Goal: Information Seeking & Learning: Learn about a topic

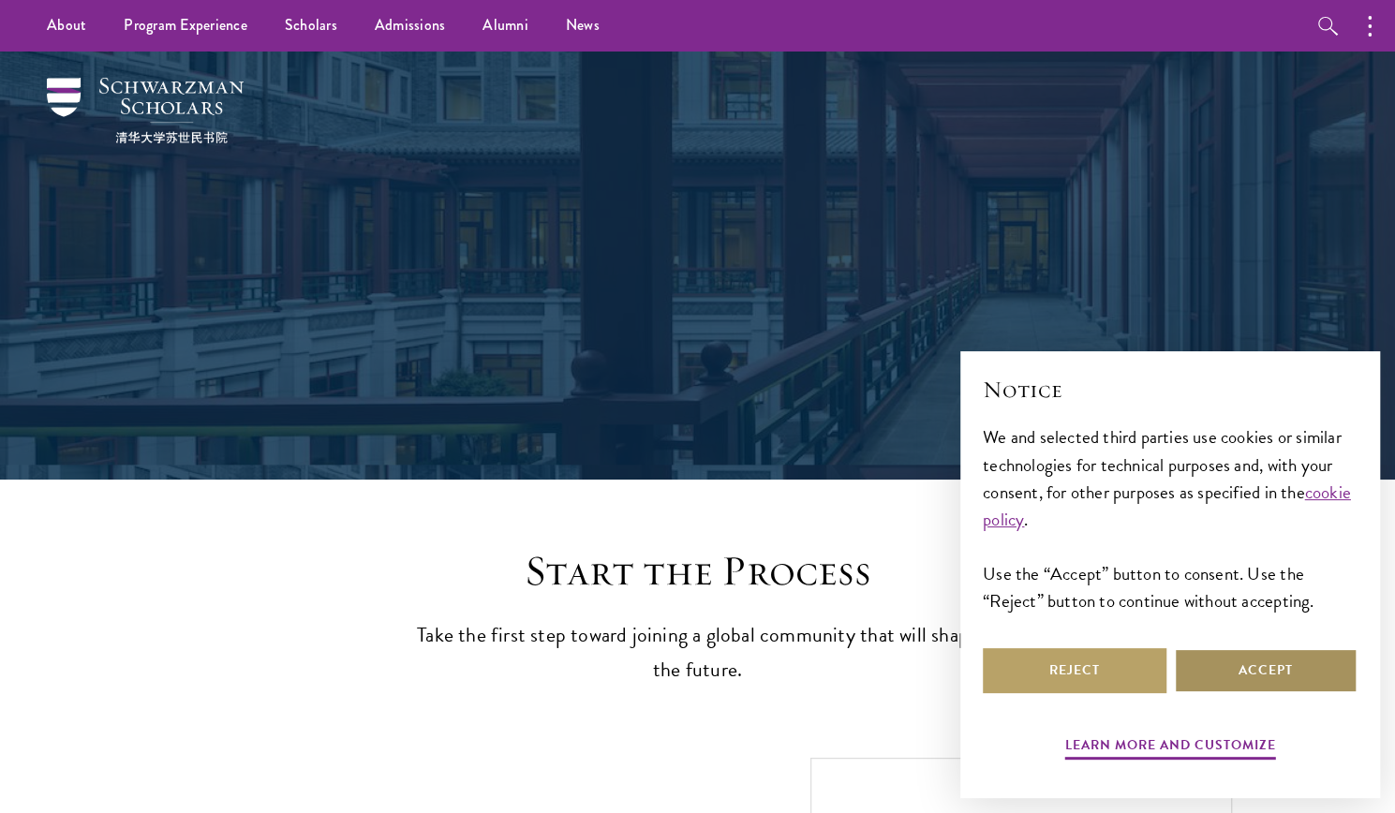
click at [1227, 670] on button "Accept" at bounding box center [1266, 670] width 184 height 45
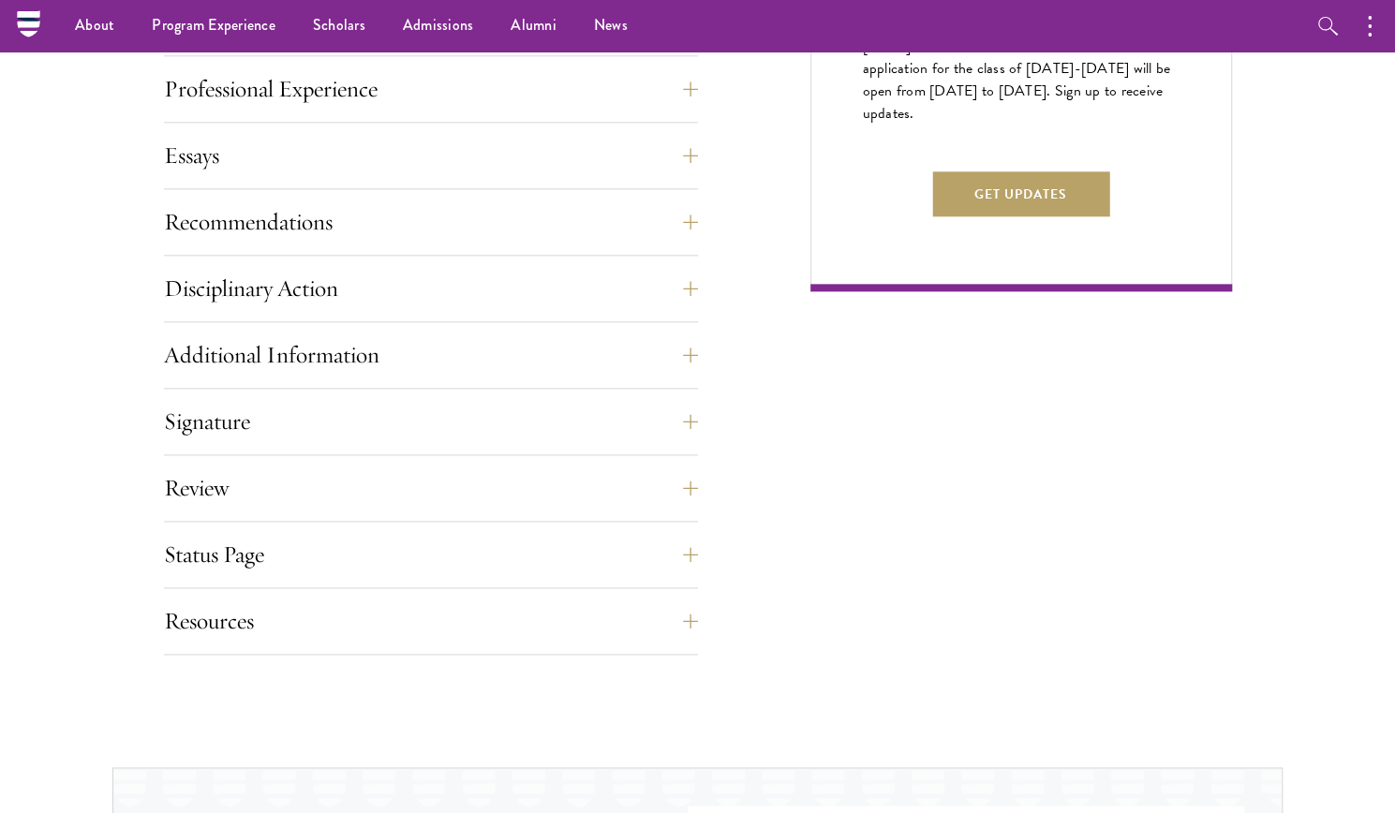
scroll to position [692, 0]
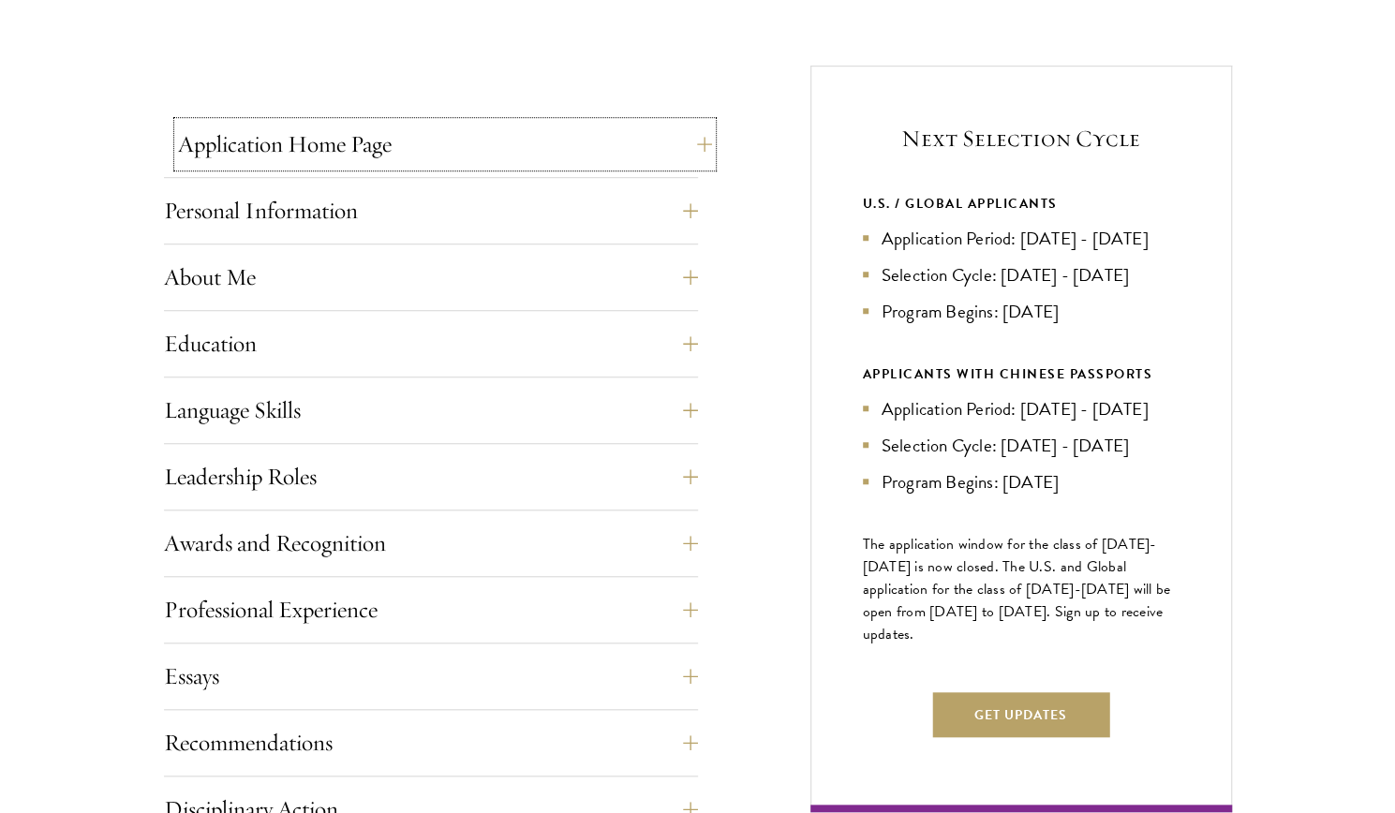
click at [562, 141] on button "Application Home Page" at bounding box center [445, 144] width 534 height 45
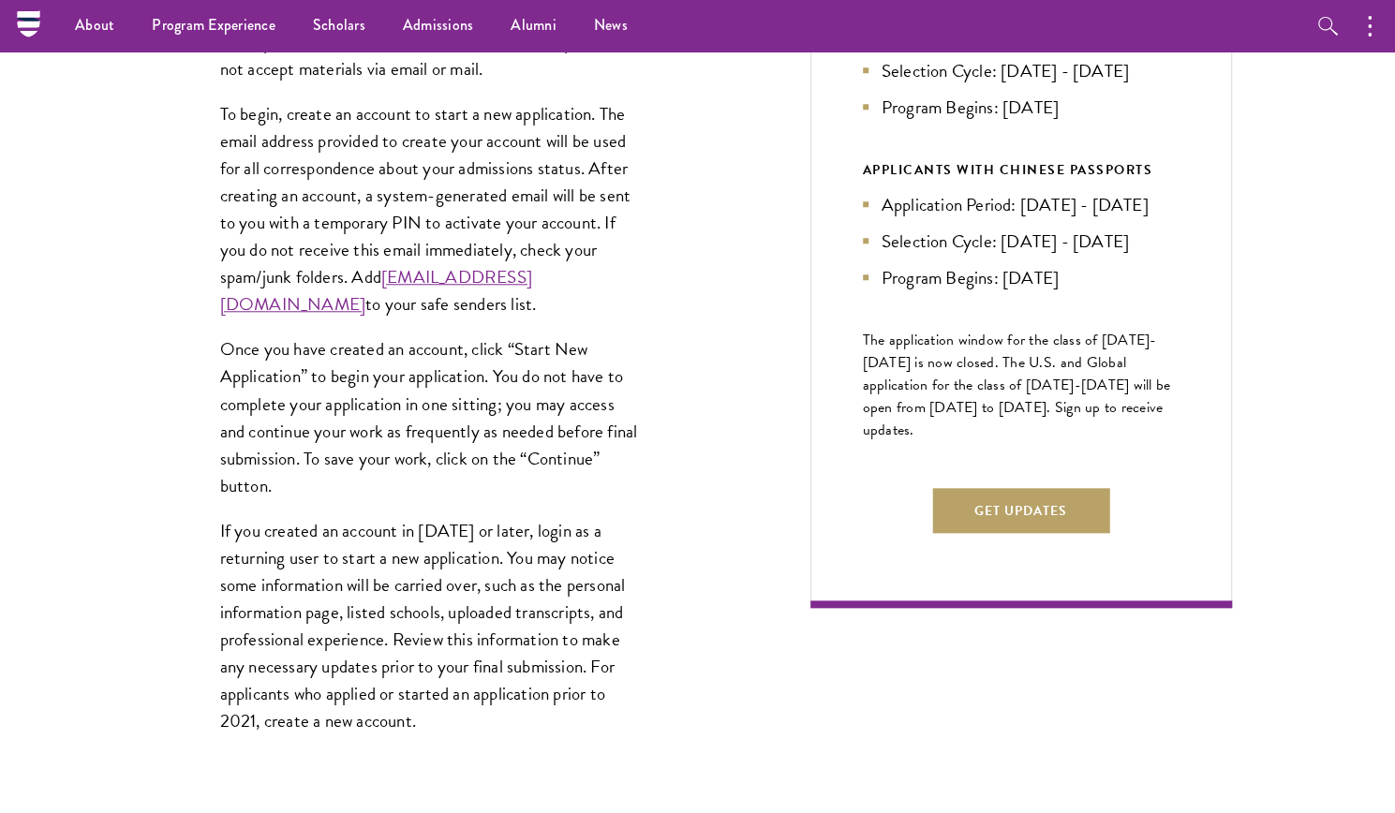
scroll to position [0, 0]
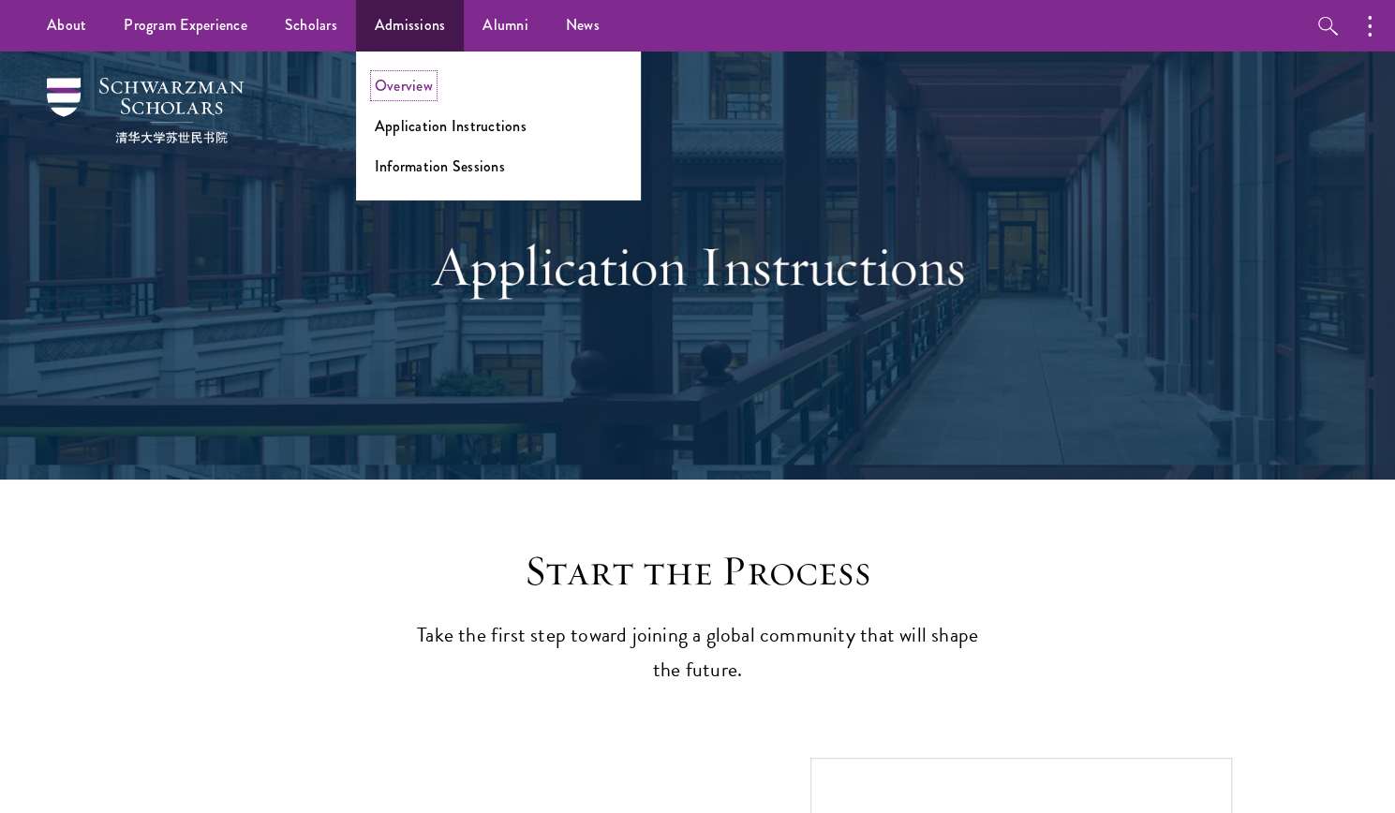
click at [389, 87] on link "Overview" at bounding box center [404, 86] width 58 height 22
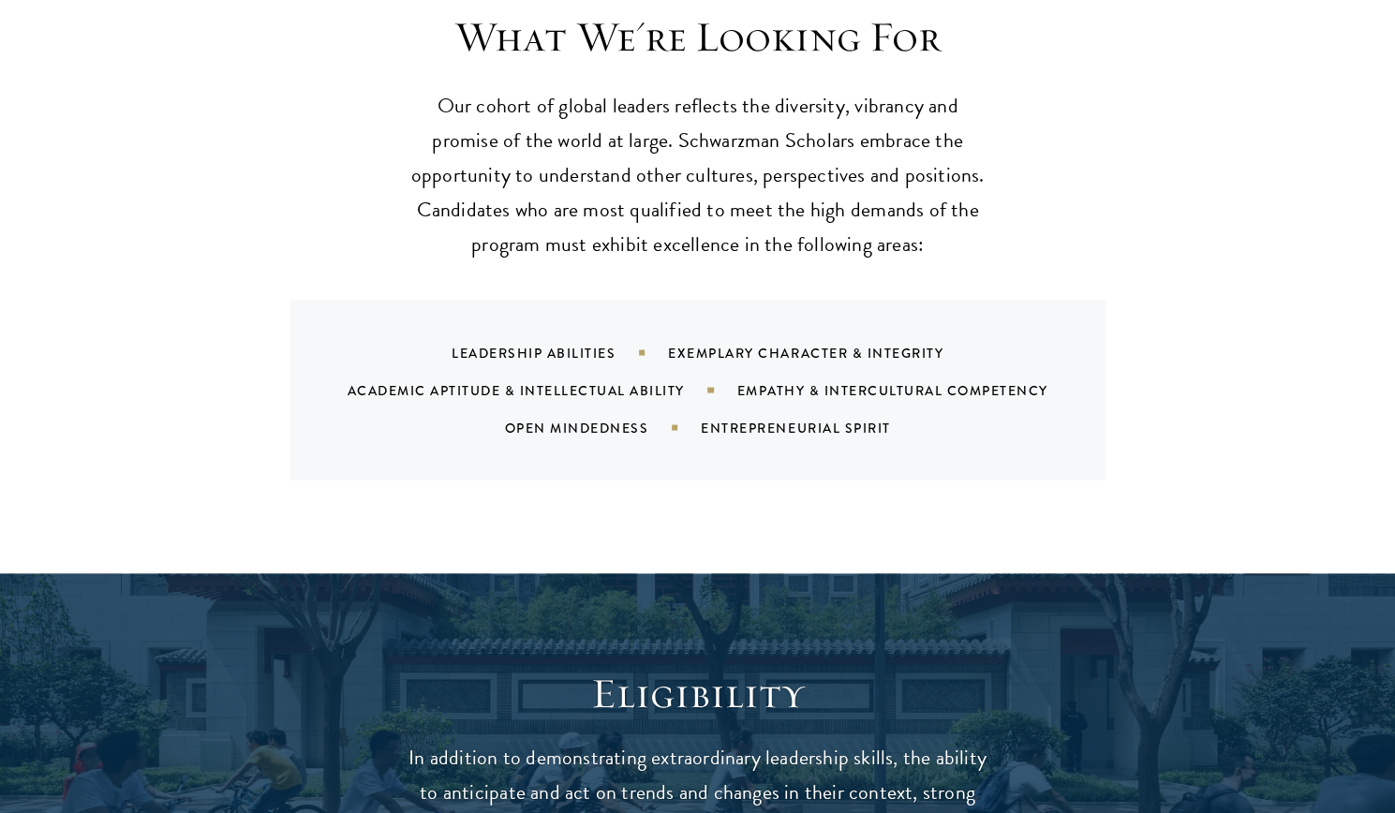
scroll to position [2433, 0]
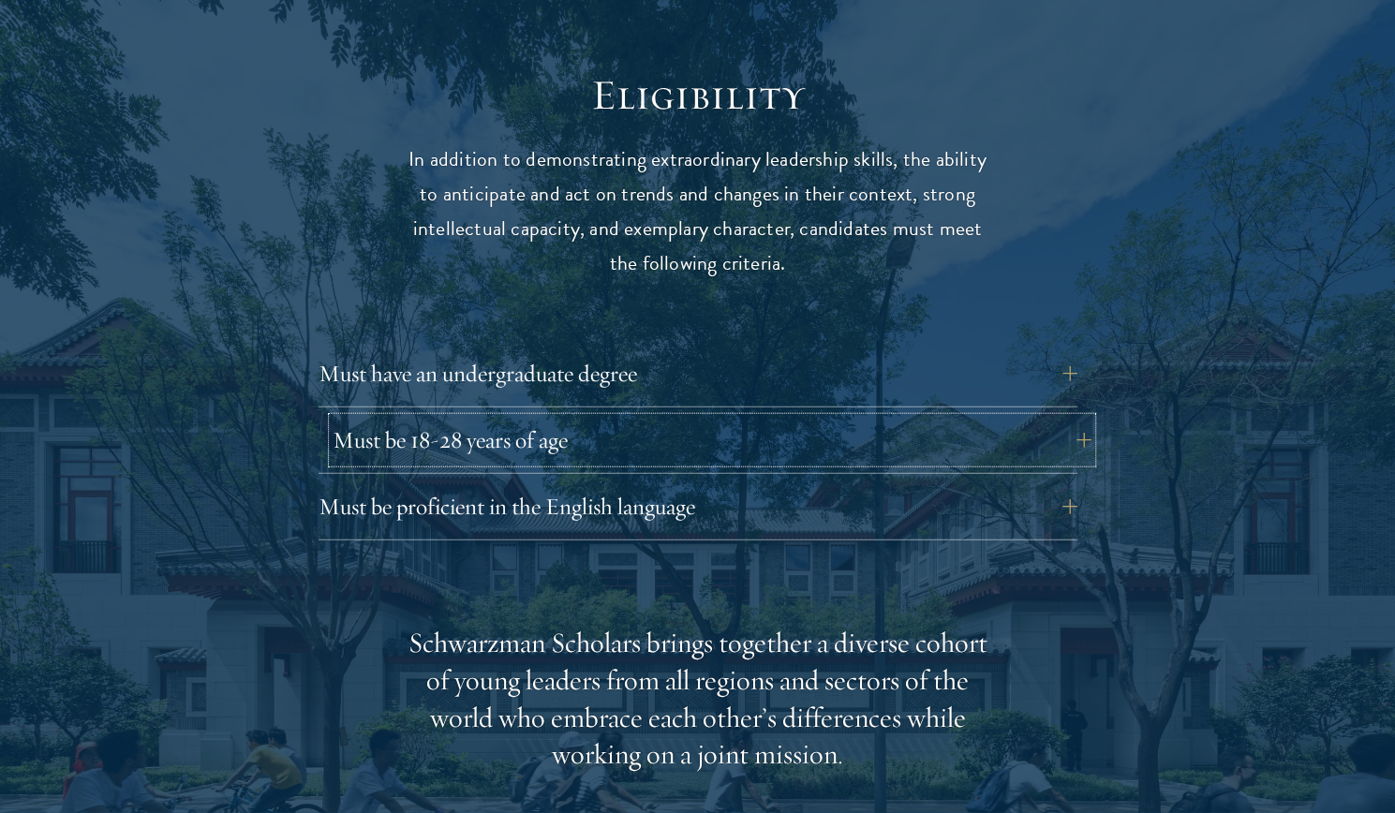
click at [554, 418] on button "Must be 18-28 years of age" at bounding box center [712, 440] width 759 height 45
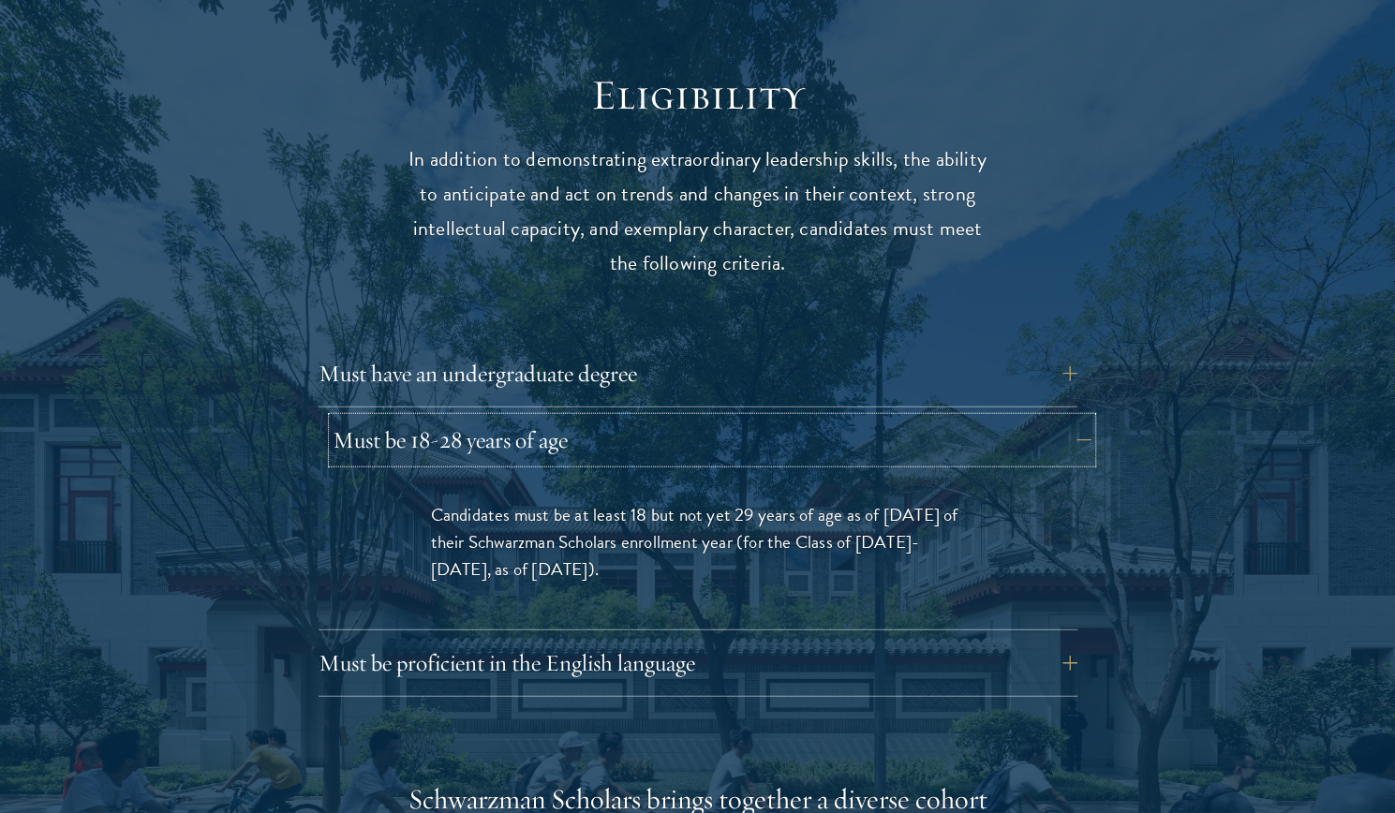
click at [554, 418] on button "Must be 18-28 years of age" at bounding box center [712, 440] width 759 height 45
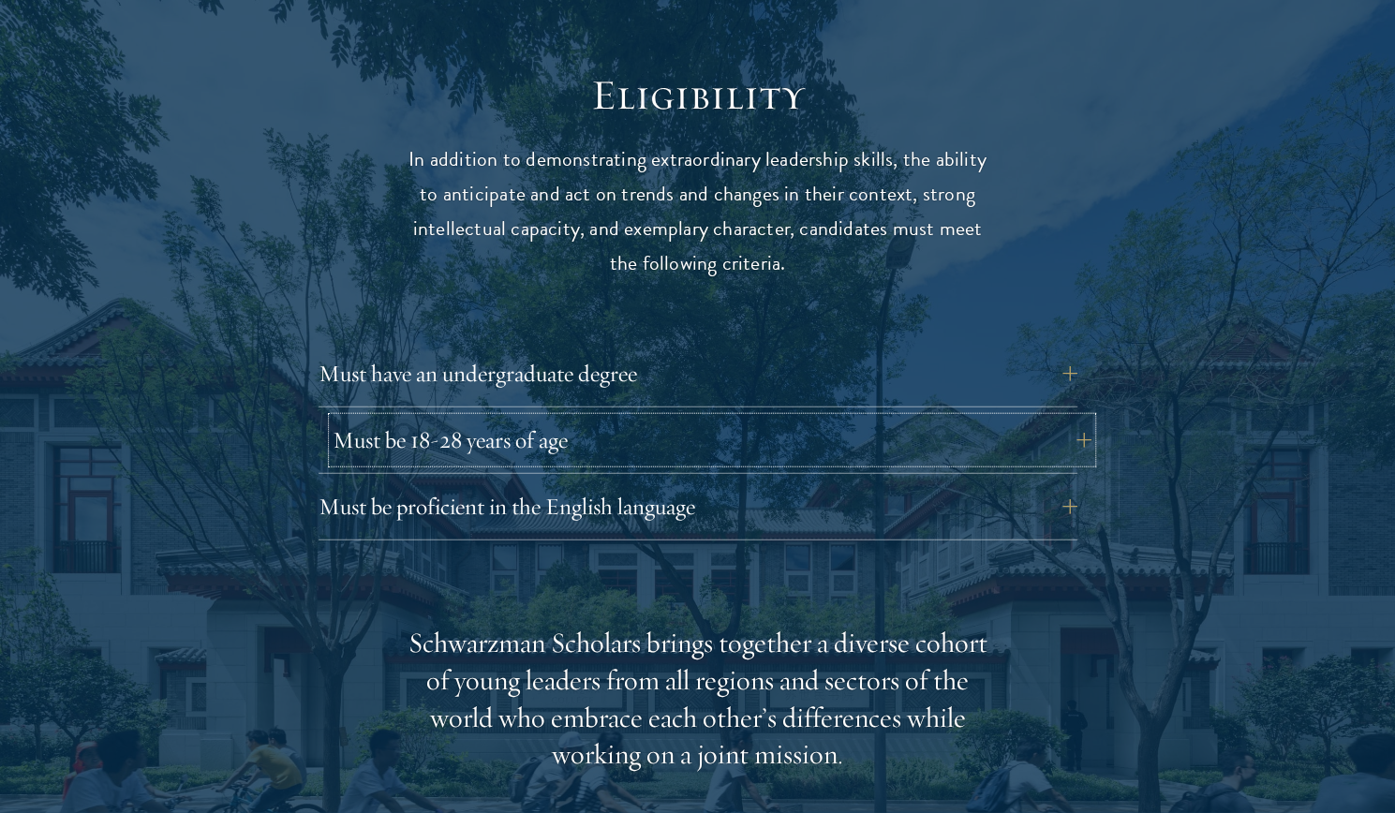
click at [554, 418] on button "Must be 18-28 years of age" at bounding box center [712, 440] width 759 height 45
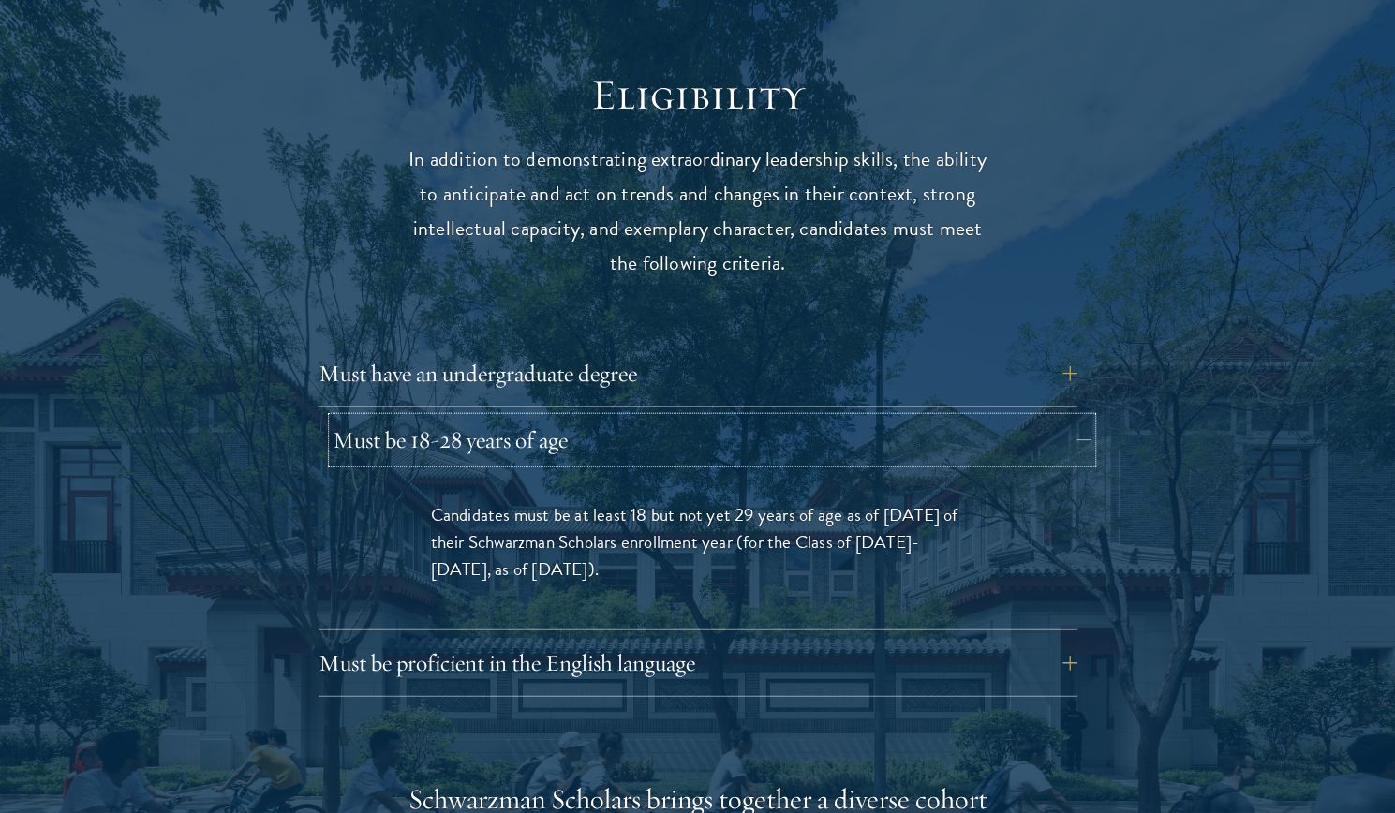
click at [554, 418] on button "Must be 18-28 years of age" at bounding box center [712, 440] width 759 height 45
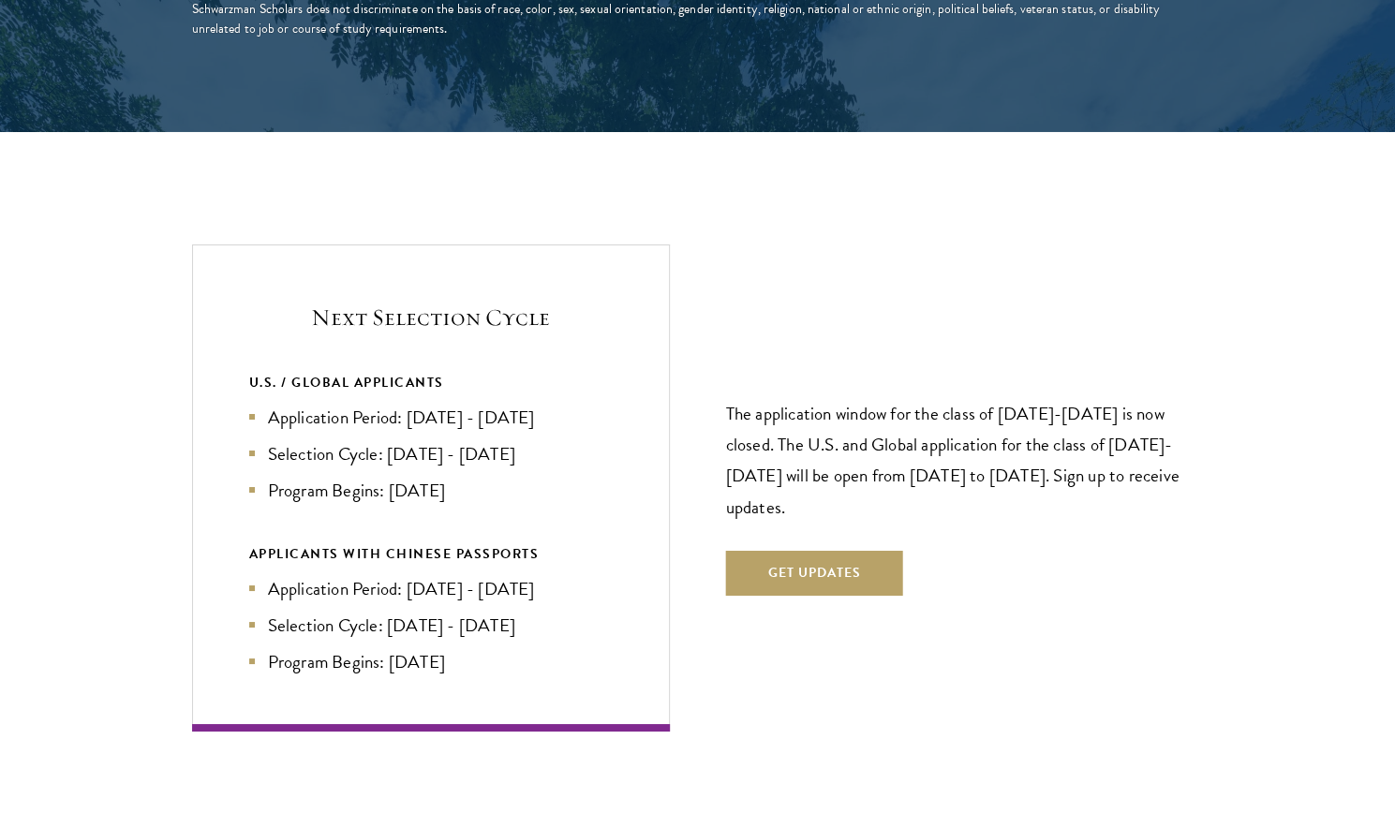
scroll to position [3821, 0]
